Goal: Communication & Community: Participate in discussion

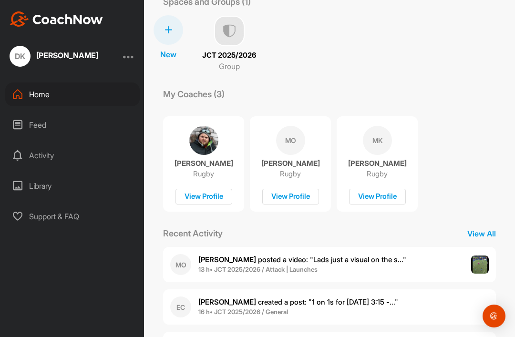
scroll to position [66, 0]
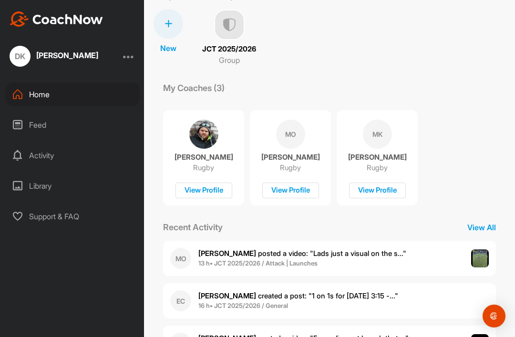
click at [486, 226] on p "View All" at bounding box center [482, 227] width 48 height 11
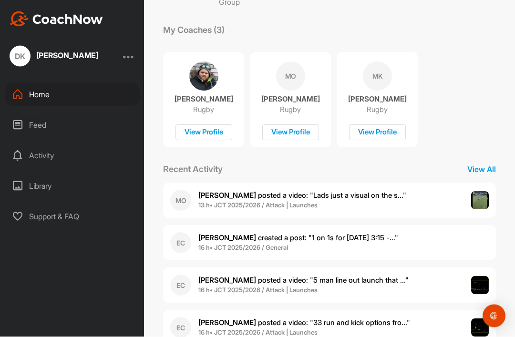
scroll to position [31, 0]
click at [418, 183] on div "MO [PERSON_NAME] posted a video : " Lads just a visual on the s... " 13 h • JCT…" at bounding box center [329, 200] width 333 height 35
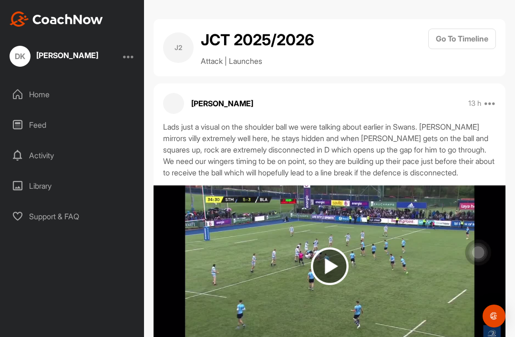
click at [332, 252] on img at bounding box center [330, 266] width 38 height 38
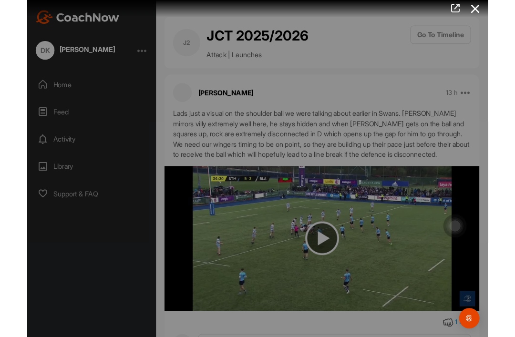
scroll to position [31, 0]
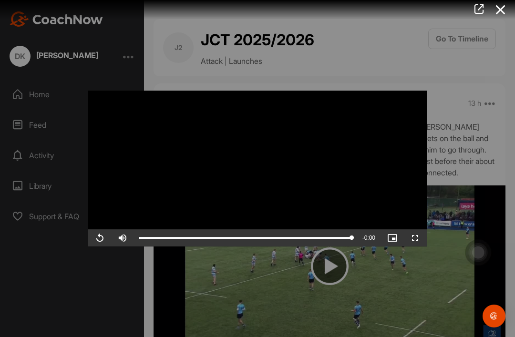
click at [450, 63] on div at bounding box center [257, 168] width 515 height 337
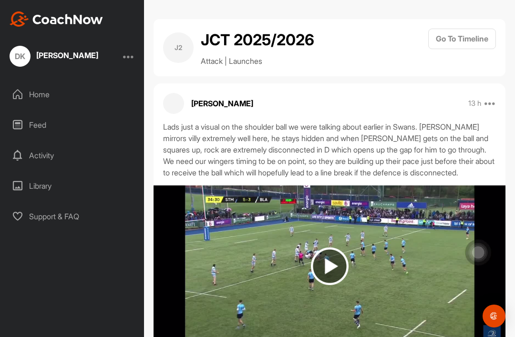
scroll to position [0, 0]
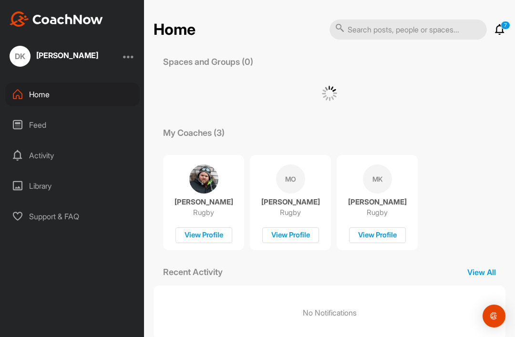
scroll to position [31, 0]
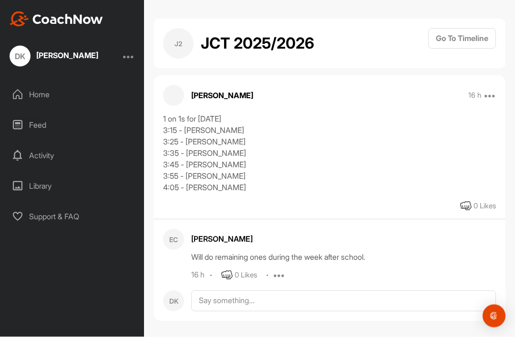
scroll to position [14, 0]
